Goal: Go to known website

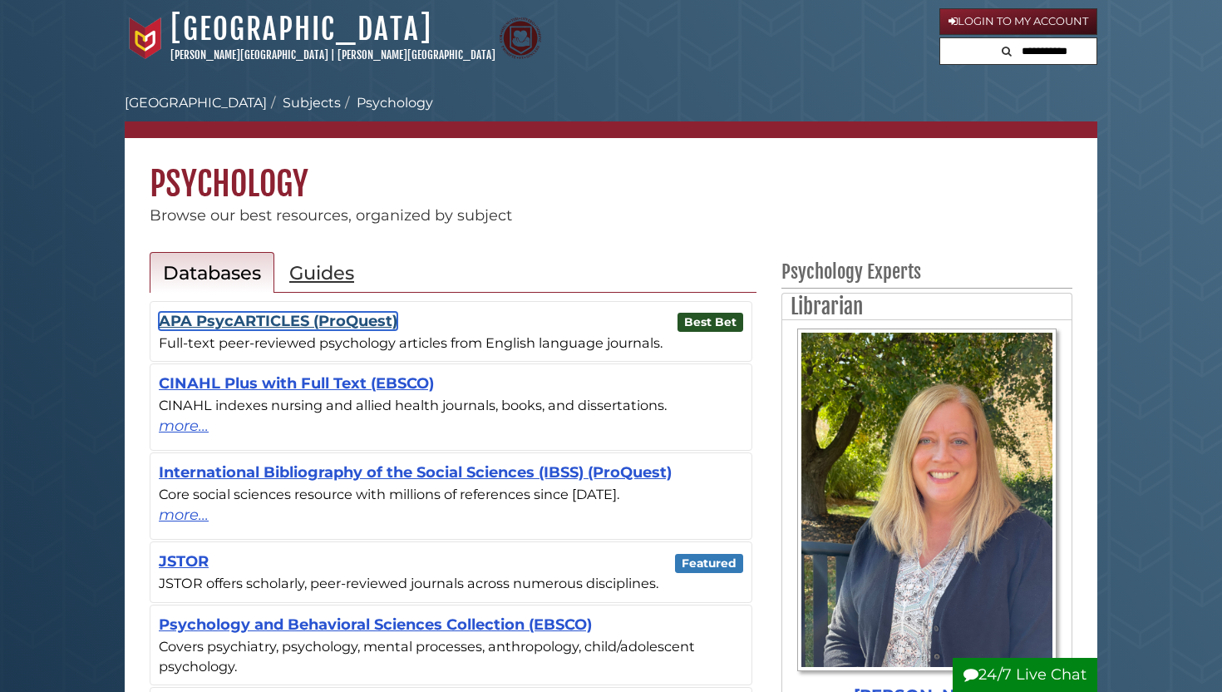
click at [256, 251] on link "APA PsycARTICLES (ProQuest)" at bounding box center [278, 321] width 239 height 18
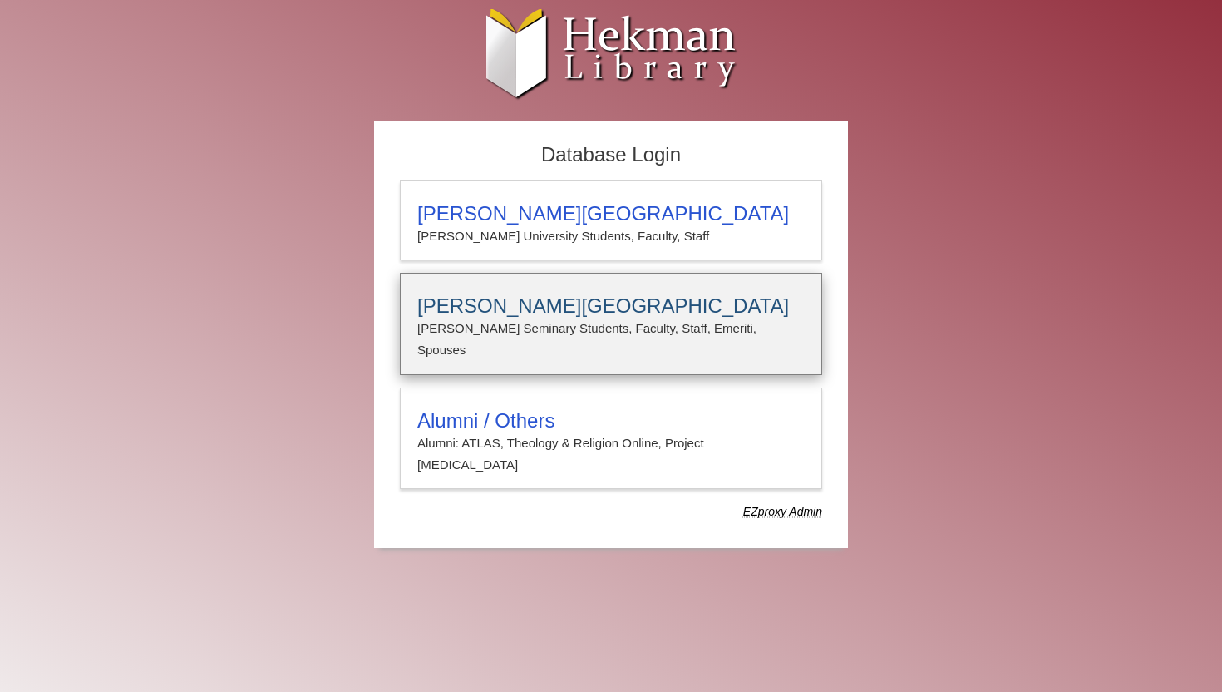
type input "**********"
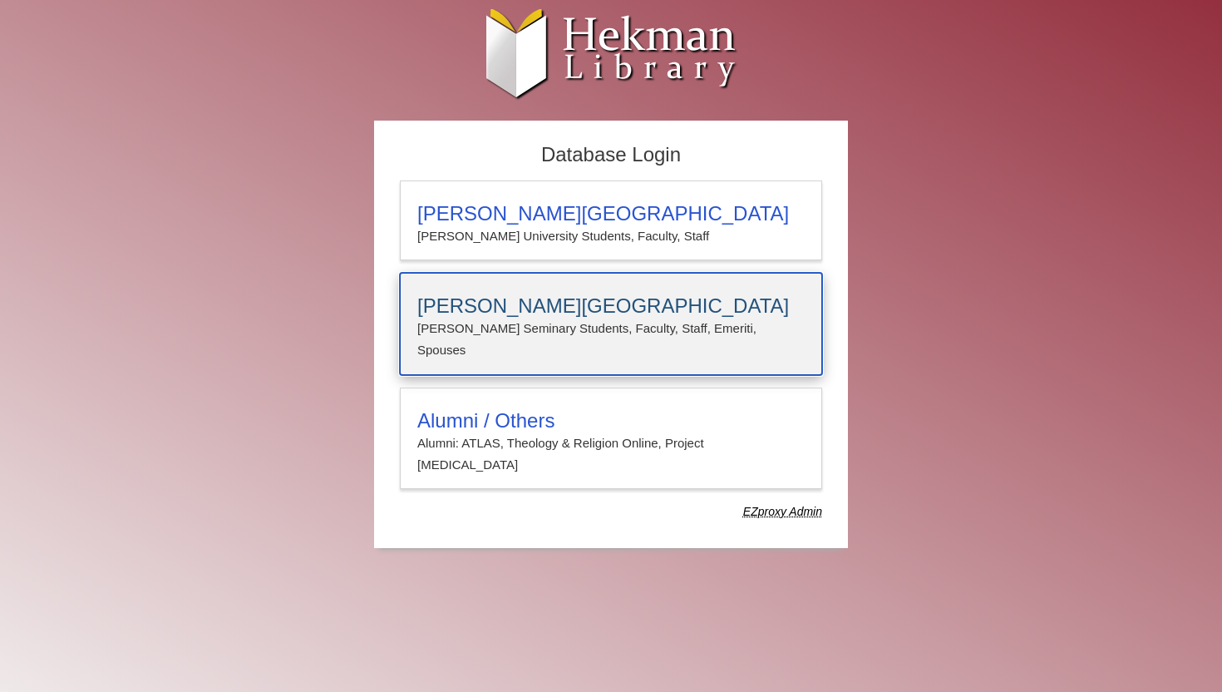
click at [514, 308] on h3 "[PERSON_NAME][GEOGRAPHIC_DATA]" at bounding box center [610, 305] width 387 height 23
